Goal: Task Accomplishment & Management: Use online tool/utility

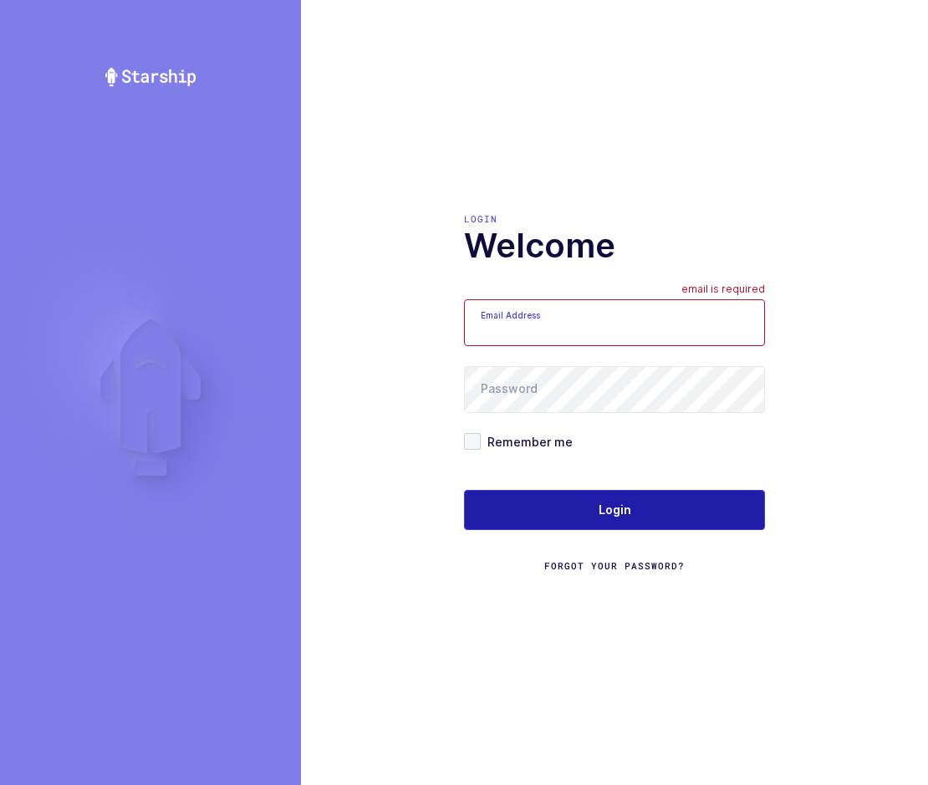
type input "[EMAIL_ADDRESS][DOMAIN_NAME]"
click at [649, 509] on button "Login" at bounding box center [614, 510] width 301 height 40
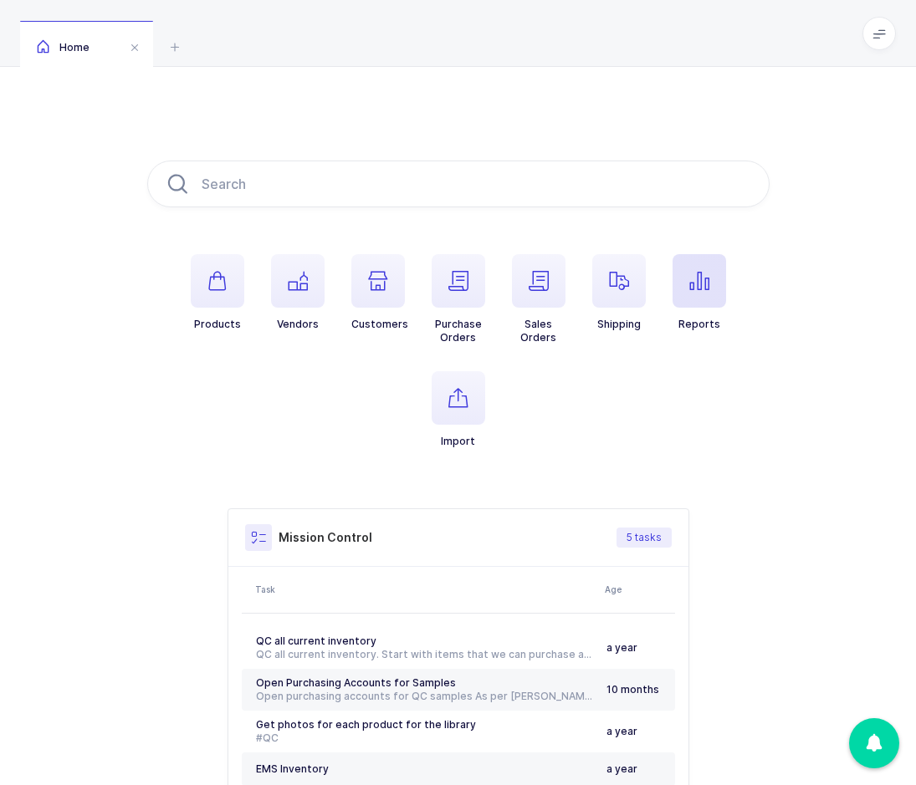
click at [679, 298] on span "button" at bounding box center [699, 281] width 54 height 54
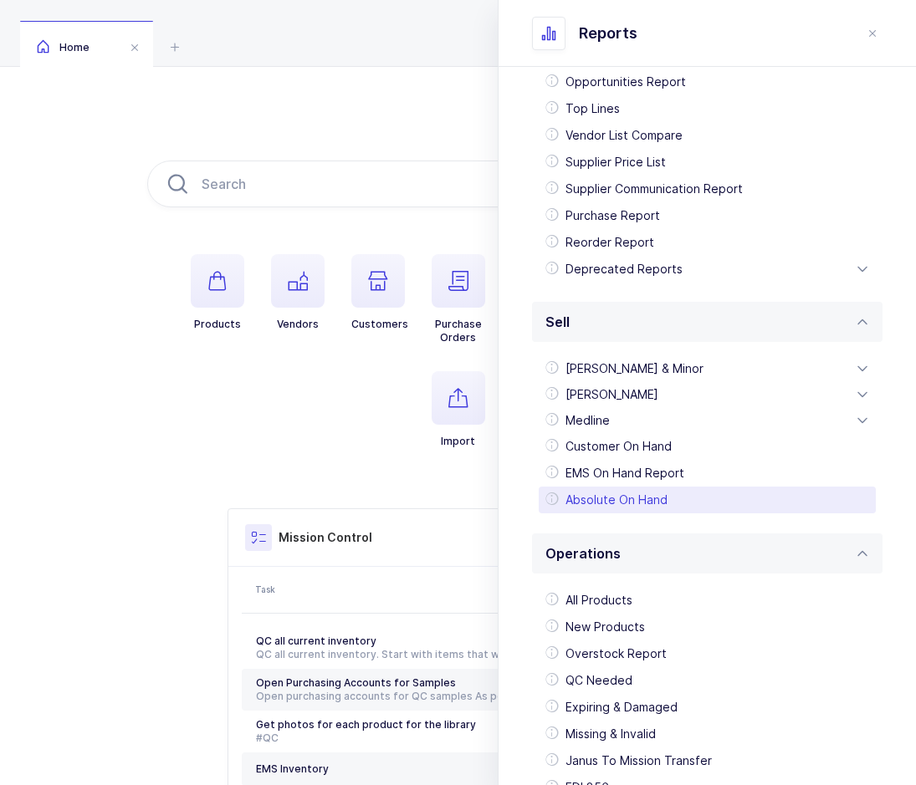
scroll to position [17, 0]
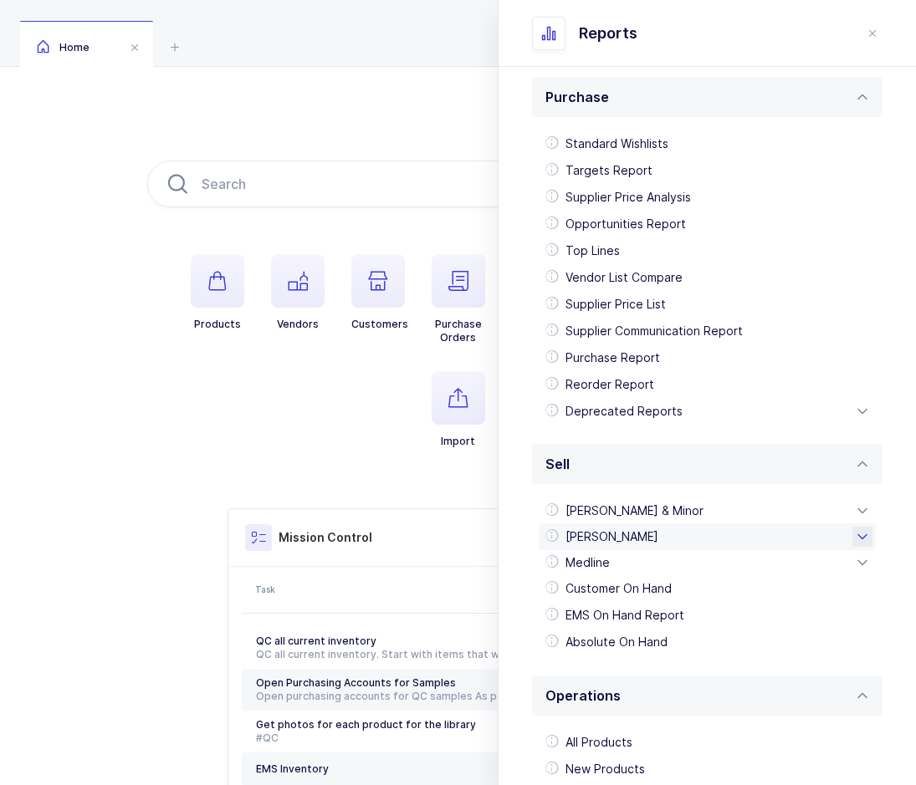
click at [635, 528] on div "[PERSON_NAME]" at bounding box center [706, 536] width 337 height 27
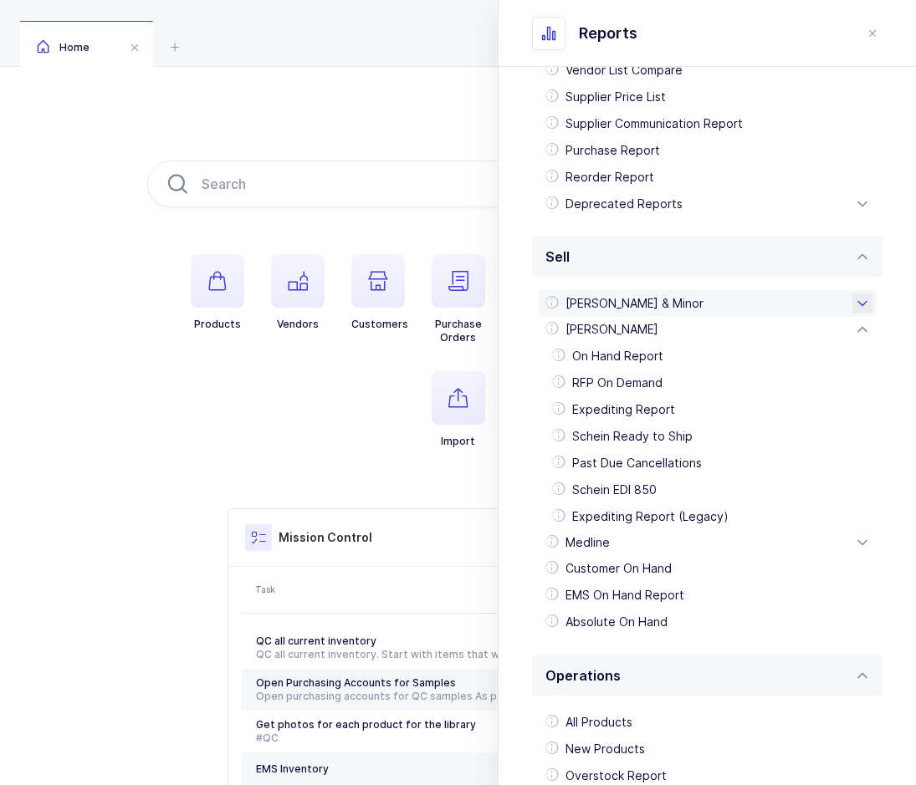
scroll to position [226, 0]
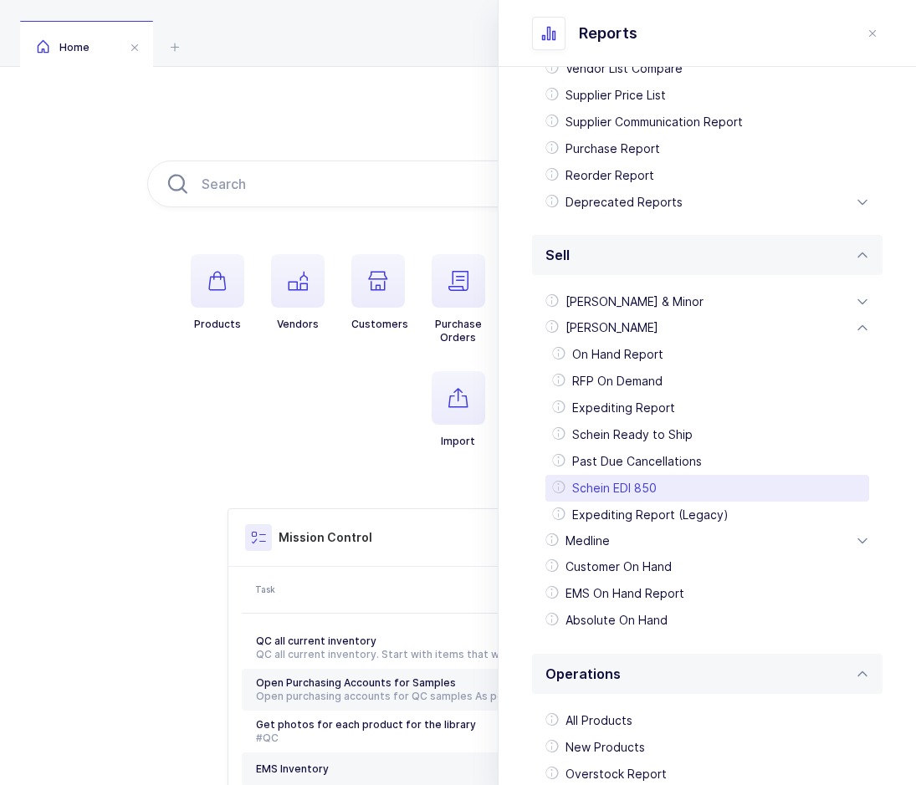
click at [643, 480] on div "Schein EDI 850" at bounding box center [707, 488] width 324 height 27
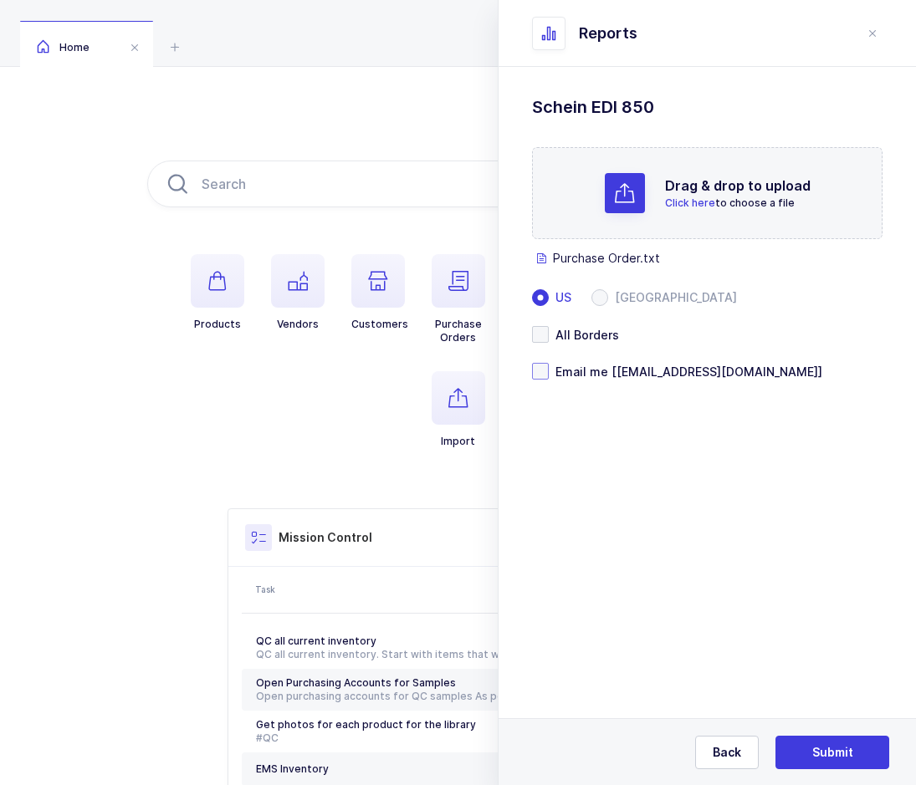
click at [541, 370] on span at bounding box center [540, 371] width 17 height 17
click at [548, 363] on input "Email me [[EMAIL_ADDRESS][DOMAIN_NAME]]" at bounding box center [548, 363] width 0 height 0
click at [853, 749] on button "Submit" at bounding box center [832, 752] width 114 height 33
